Goal: Find contact information: Find contact information

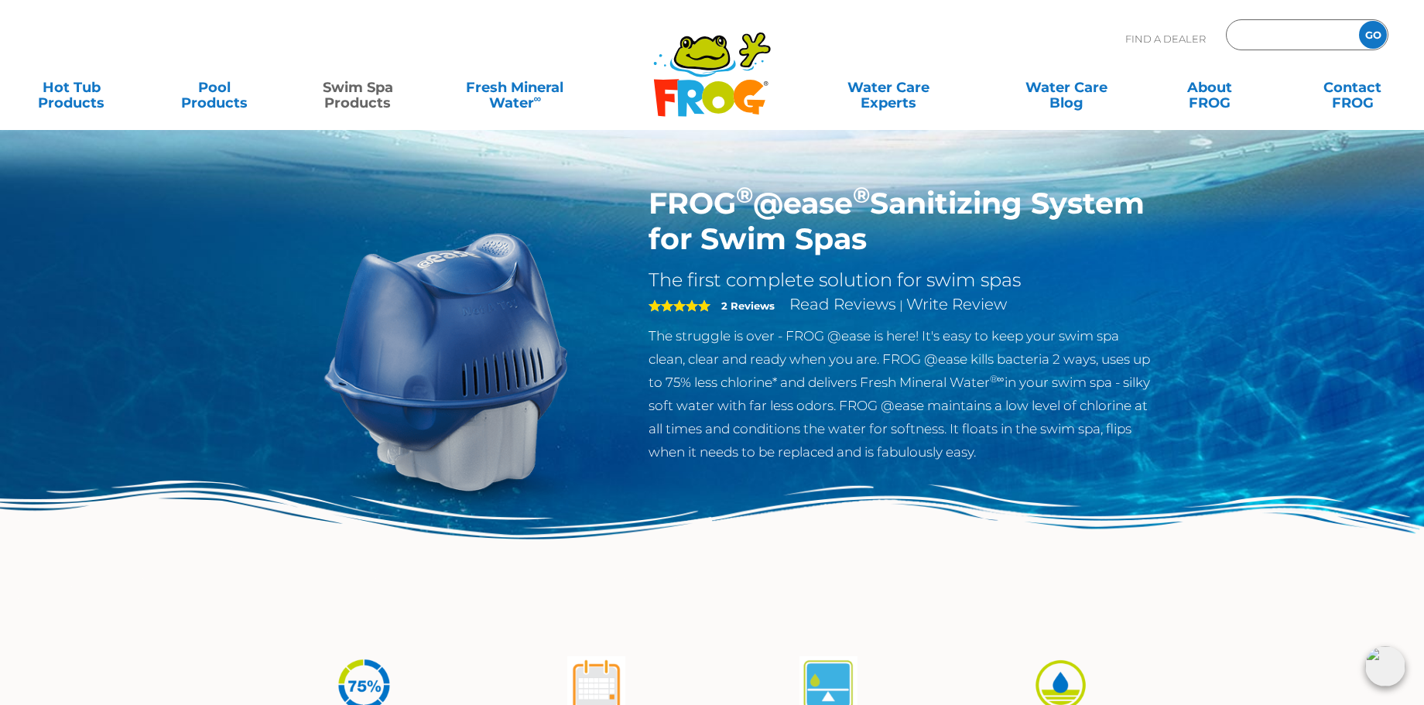
click at [1256, 43] on input "Zip Code Form" at bounding box center [1291, 35] width 105 height 22
type input "89149"
click at [1359, 21] on input "GO" at bounding box center [1373, 35] width 28 height 28
click at [1379, 33] on input "GO" at bounding box center [1373, 35] width 28 height 28
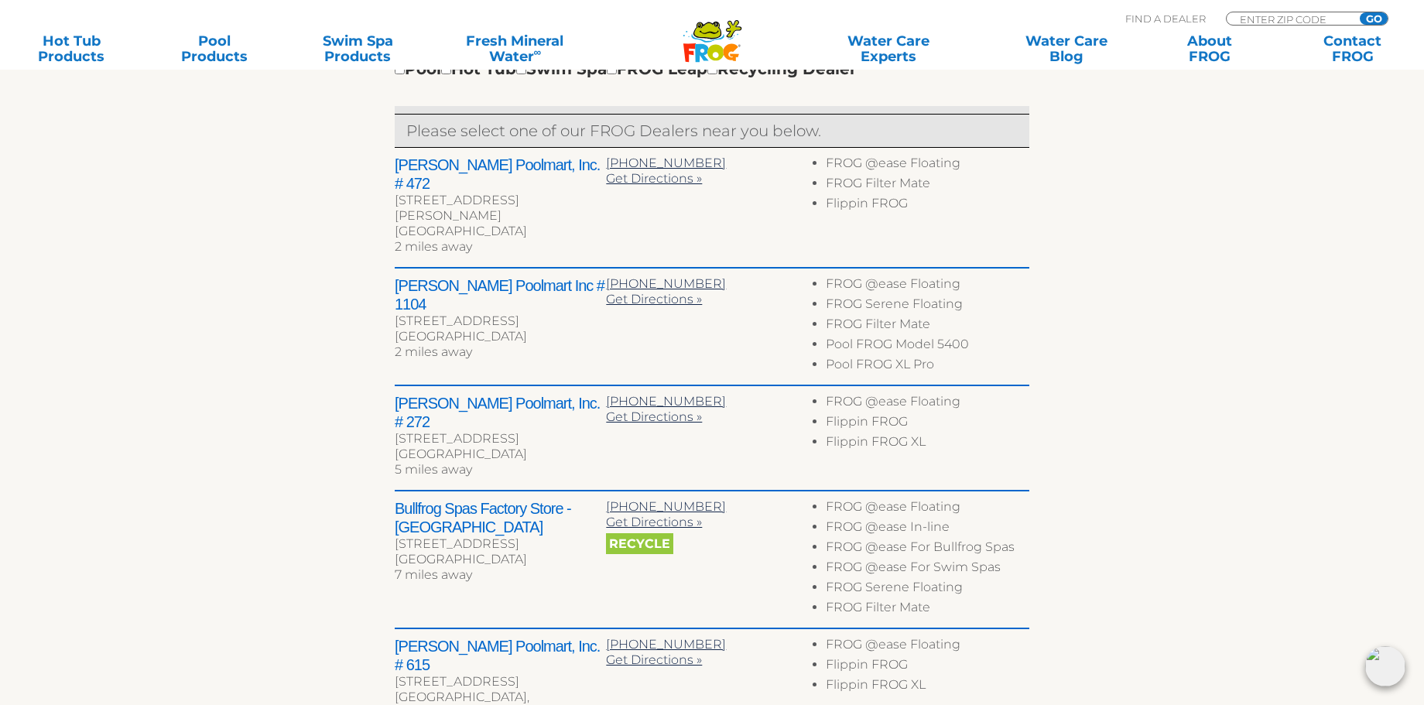
scroll to position [604, 0]
click at [491, 276] on h2 "Leslie's Poolmart Inc # 1104" at bounding box center [500, 294] width 211 height 37
click at [441, 276] on h2 "Leslie's Poolmart Inc # 1104" at bounding box center [500, 294] width 211 height 37
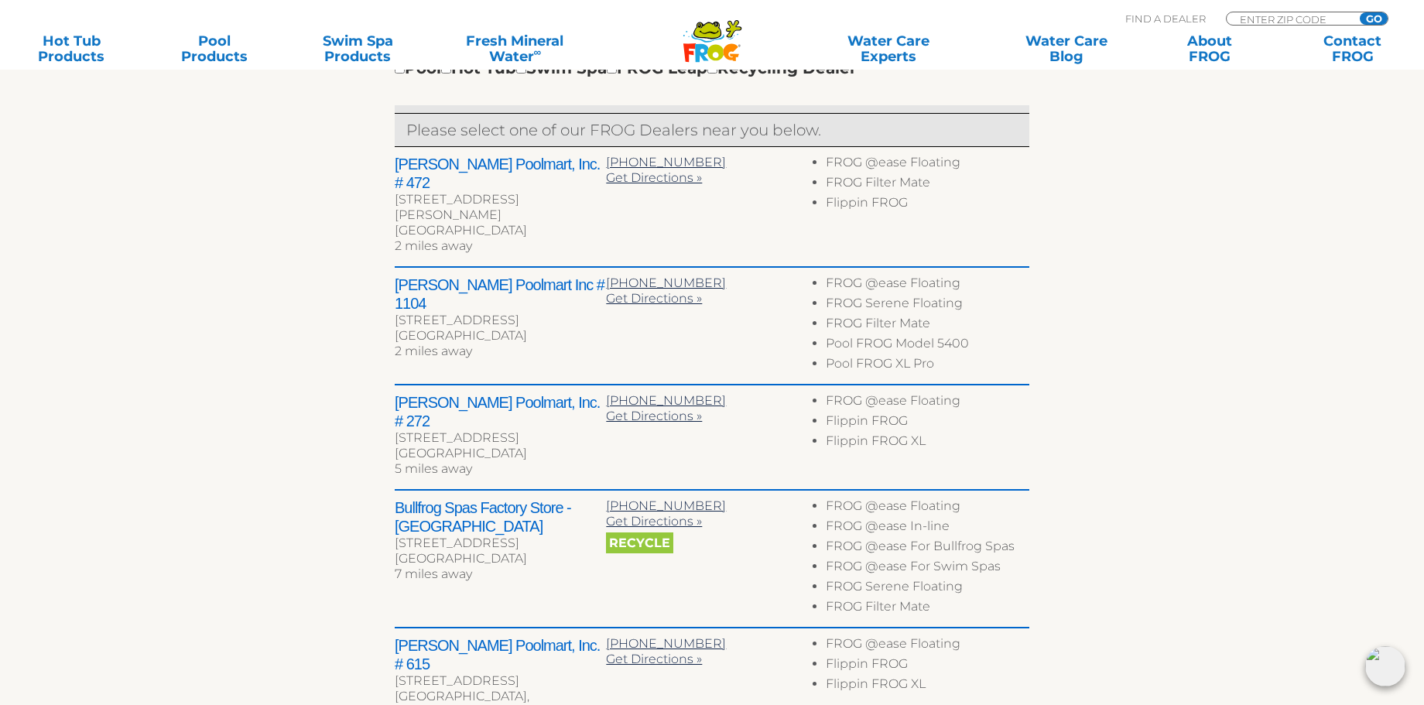
click at [410, 276] on h2 "Leslie's Poolmart Inc # 1104" at bounding box center [500, 294] width 211 height 37
click at [364, 47] on link "Swim Spa Products" at bounding box center [357, 48] width 111 height 31
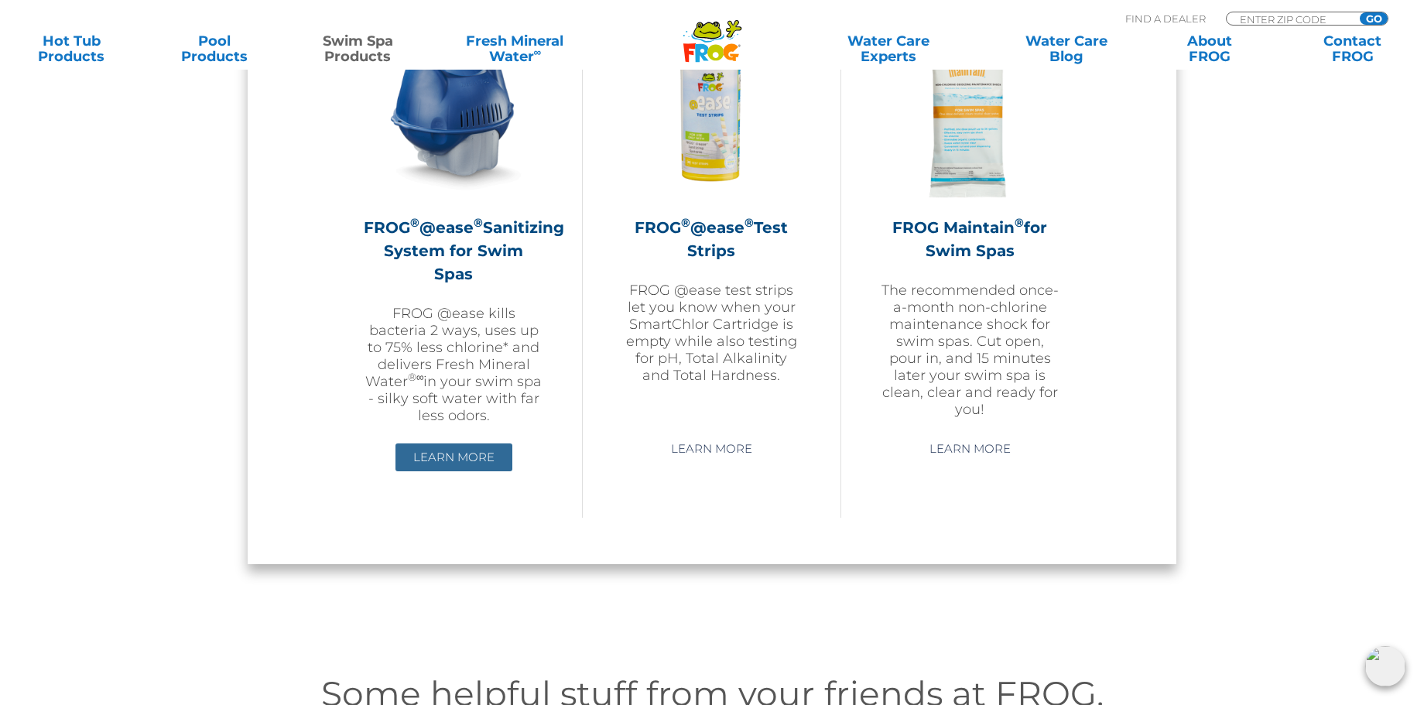
scroll to position [1476, 0]
click at [447, 447] on link "Learn More" at bounding box center [454, 457] width 117 height 28
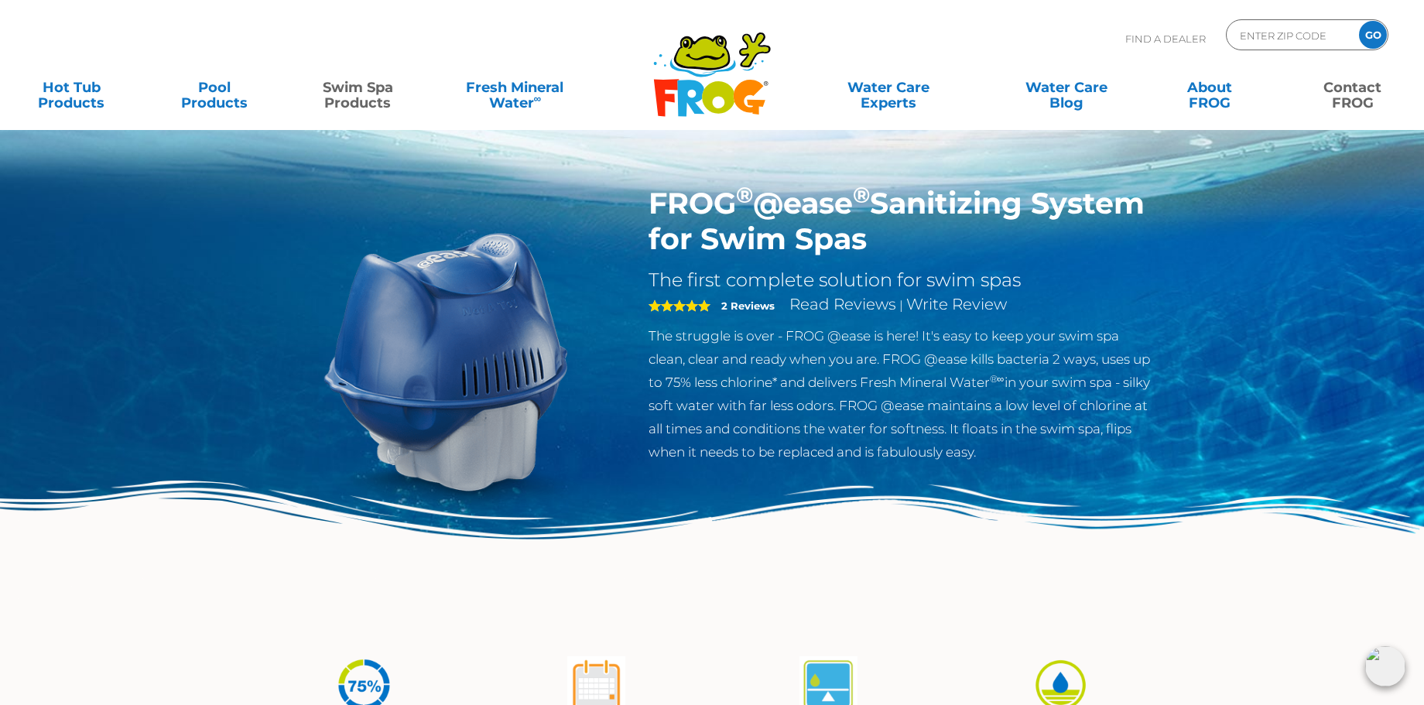
click at [1347, 92] on link "Contact FROG" at bounding box center [1352, 87] width 111 height 31
